Goal: Task Accomplishment & Management: Manage account settings

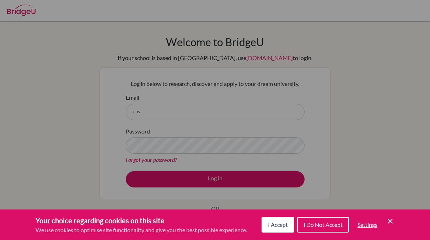
click at [391, 221] on icon "Cookie Control Close Icon" at bounding box center [390, 221] width 9 height 9
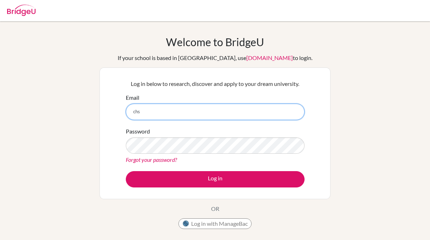
click at [182, 109] on input "chs" at bounding box center [215, 112] width 179 height 16
type input "[EMAIL_ADDRESS][DOMAIN_NAME]"
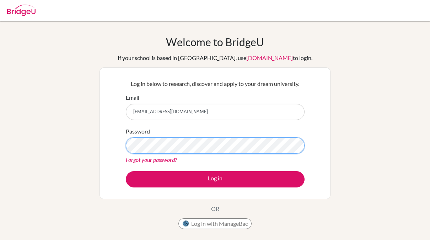
click at [126, 171] on button "Log in" at bounding box center [215, 179] width 179 height 16
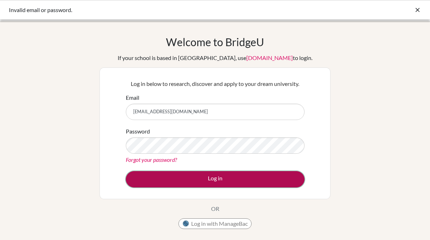
click at [251, 177] on button "Log in" at bounding box center [215, 179] width 179 height 16
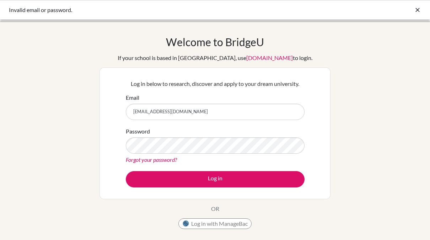
click at [414, 10] on icon at bounding box center [417, 9] width 7 height 7
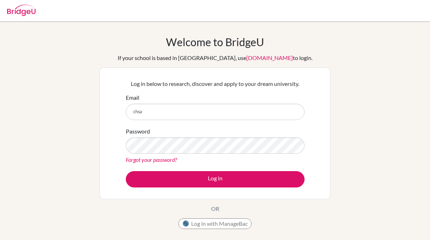
type input "[EMAIL_ADDRESS][DOMAIN_NAME]"
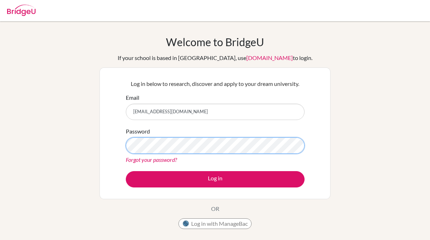
click at [126, 171] on button "Log in" at bounding box center [215, 179] width 179 height 16
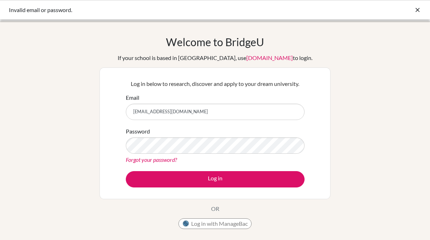
click at [154, 161] on link "Forgot your password?" at bounding box center [151, 159] width 51 height 7
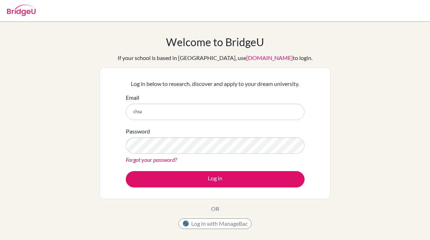
type input "[EMAIL_ADDRESS][DOMAIN_NAME]"
click at [212, 225] on button "Log in with ManageBac" at bounding box center [214, 224] width 73 height 11
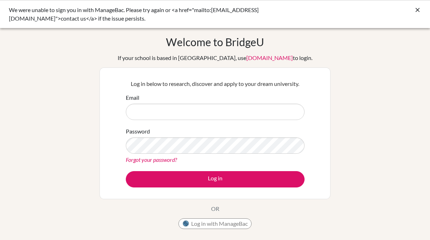
type input "[EMAIL_ADDRESS][DOMAIN_NAME]"
click at [173, 168] on form "Email chsa07001@utb.vaxjo.se Password Forgot your password? Log in" at bounding box center [215, 140] width 179 height 94
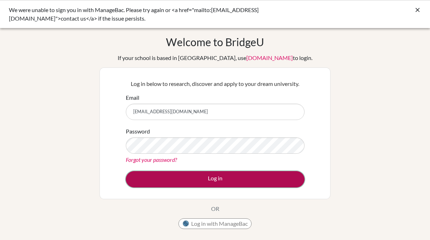
click at [173, 173] on button "Log in" at bounding box center [215, 179] width 179 height 16
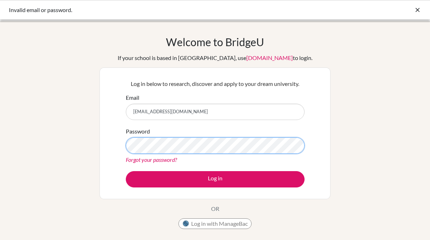
click at [116, 150] on div "Log in below to research, discover and apply to your dream university. Email [E…" at bounding box center [215, 134] width 231 height 132
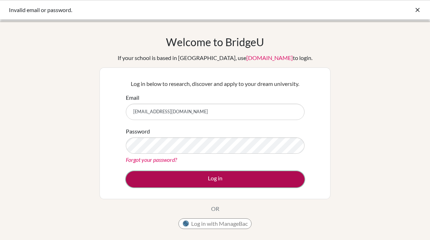
click at [134, 176] on button "Log in" at bounding box center [215, 179] width 179 height 16
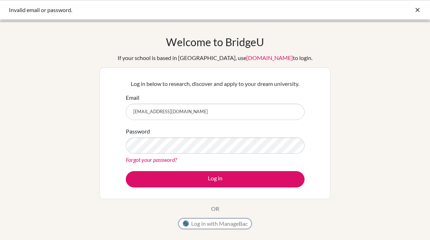
click at [202, 222] on button "Log in with ManageBac" at bounding box center [214, 224] width 73 height 11
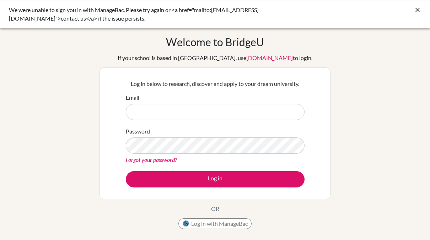
type input "chsa07001@utb.vaxjo.se"
click at [214, 222] on button "Log in with ManageBac" at bounding box center [214, 224] width 73 height 11
type input "[EMAIL_ADDRESS][DOMAIN_NAME]"
click at [216, 211] on p "OR" at bounding box center [215, 209] width 8 height 9
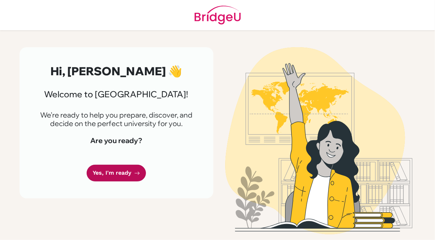
click at [123, 174] on link "Yes, I'm ready" at bounding box center [116, 173] width 59 height 17
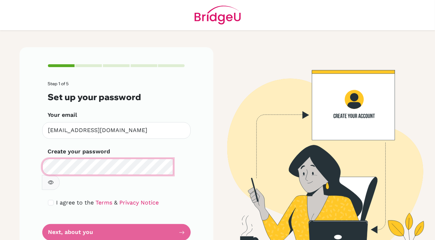
click at [38, 169] on div "Step 1 of 5 Set up your password Your email [EMAIL_ADDRESS][DOMAIN_NAME] Invali…" at bounding box center [117, 152] width 194 height 211
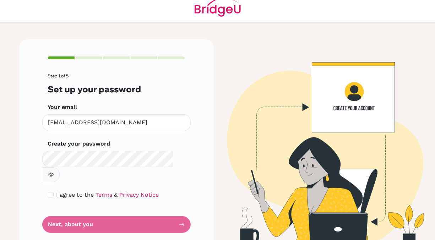
click at [191, 158] on div "Step 1 of 5 Set up your password Your email [EMAIL_ADDRESS][DOMAIN_NAME] Invali…" at bounding box center [117, 144] width 194 height 211
click at [114, 208] on form "Step 1 of 5 Set up your password Your email [EMAIL_ADDRESS][DOMAIN_NAME] Invali…" at bounding box center [116, 154] width 137 height 160
click at [177, 205] on form "Step 1 of 5 Set up your password Your email [EMAIL_ADDRESS][DOMAIN_NAME] Invali…" at bounding box center [116, 154] width 137 height 160
click at [65, 212] on form "Step 1 of 5 Set up your password Your email [EMAIL_ADDRESS][DOMAIN_NAME] Invali…" at bounding box center [116, 154] width 137 height 160
click at [50, 192] on input "checkbox" at bounding box center [51, 195] width 6 height 6
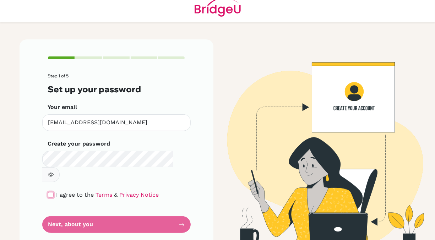
checkbox input "true"
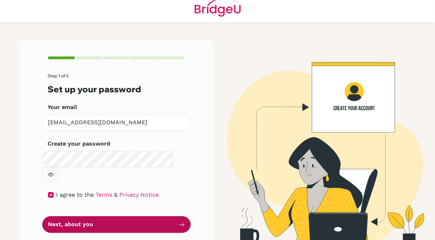
click at [140, 216] on button "Next, about you" at bounding box center [116, 224] width 149 height 17
